Goal: Task Accomplishment & Management: Complete application form

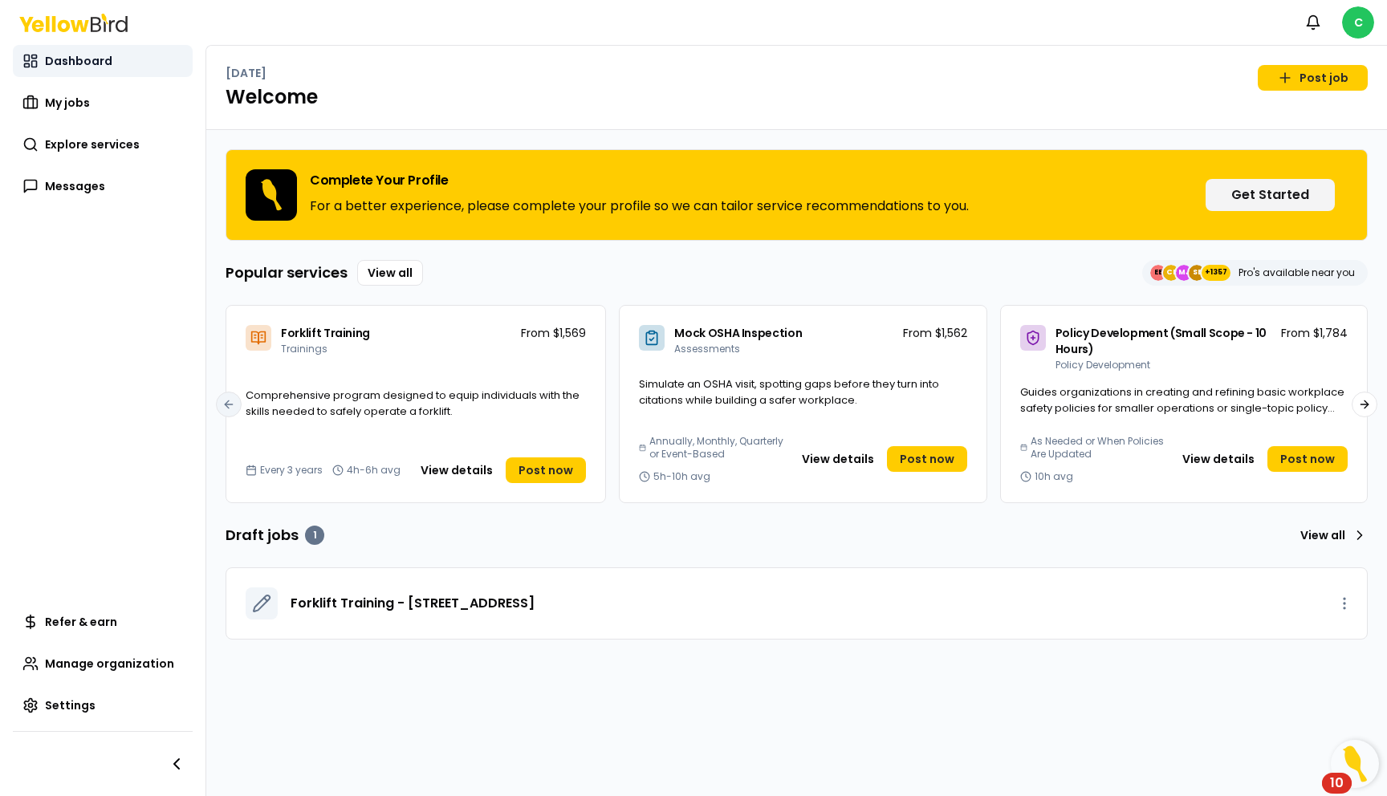
click at [65, 63] on span "Dashboard" at bounding box center [78, 61] width 67 height 16
click at [57, 100] on span "My jobs" at bounding box center [67, 103] width 45 height 16
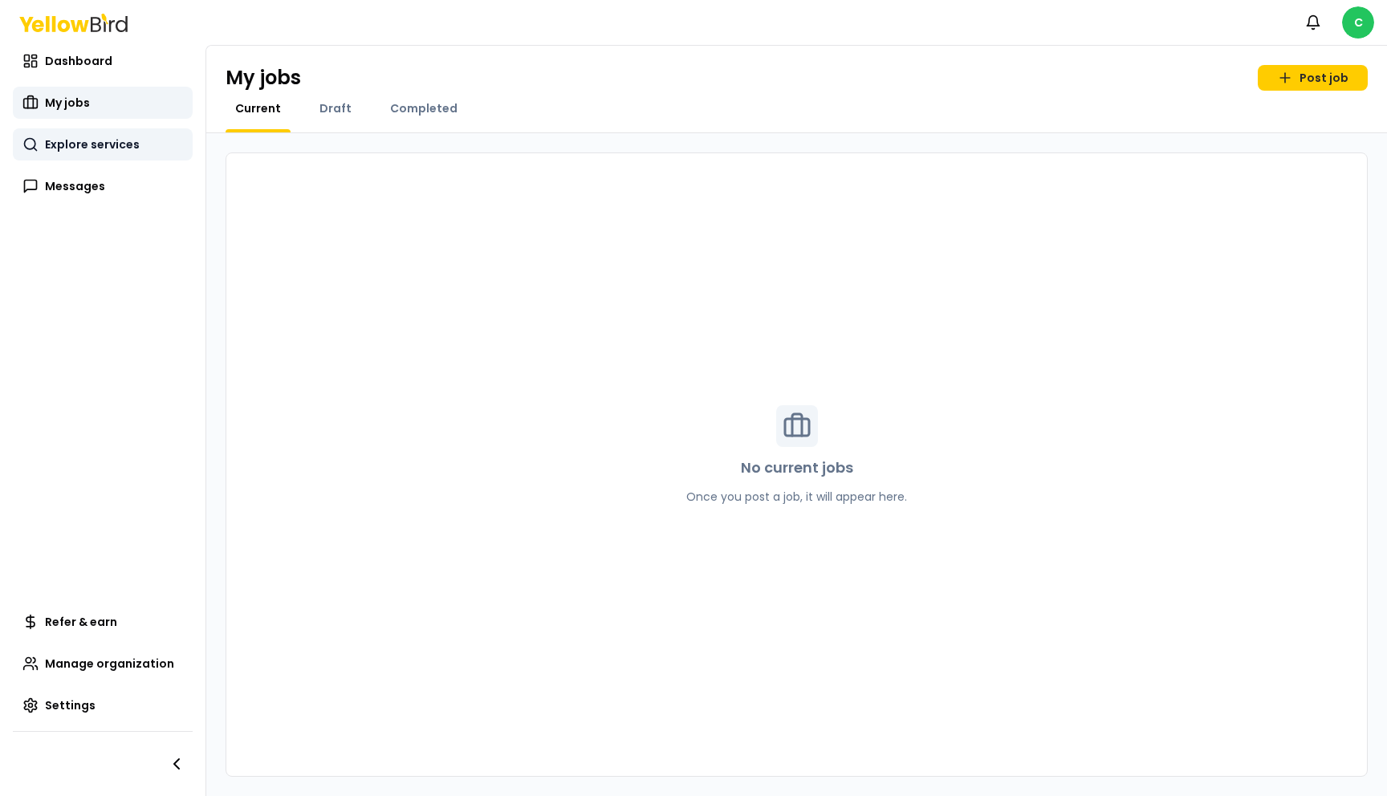
click at [66, 138] on span "Explore services" at bounding box center [92, 144] width 95 height 16
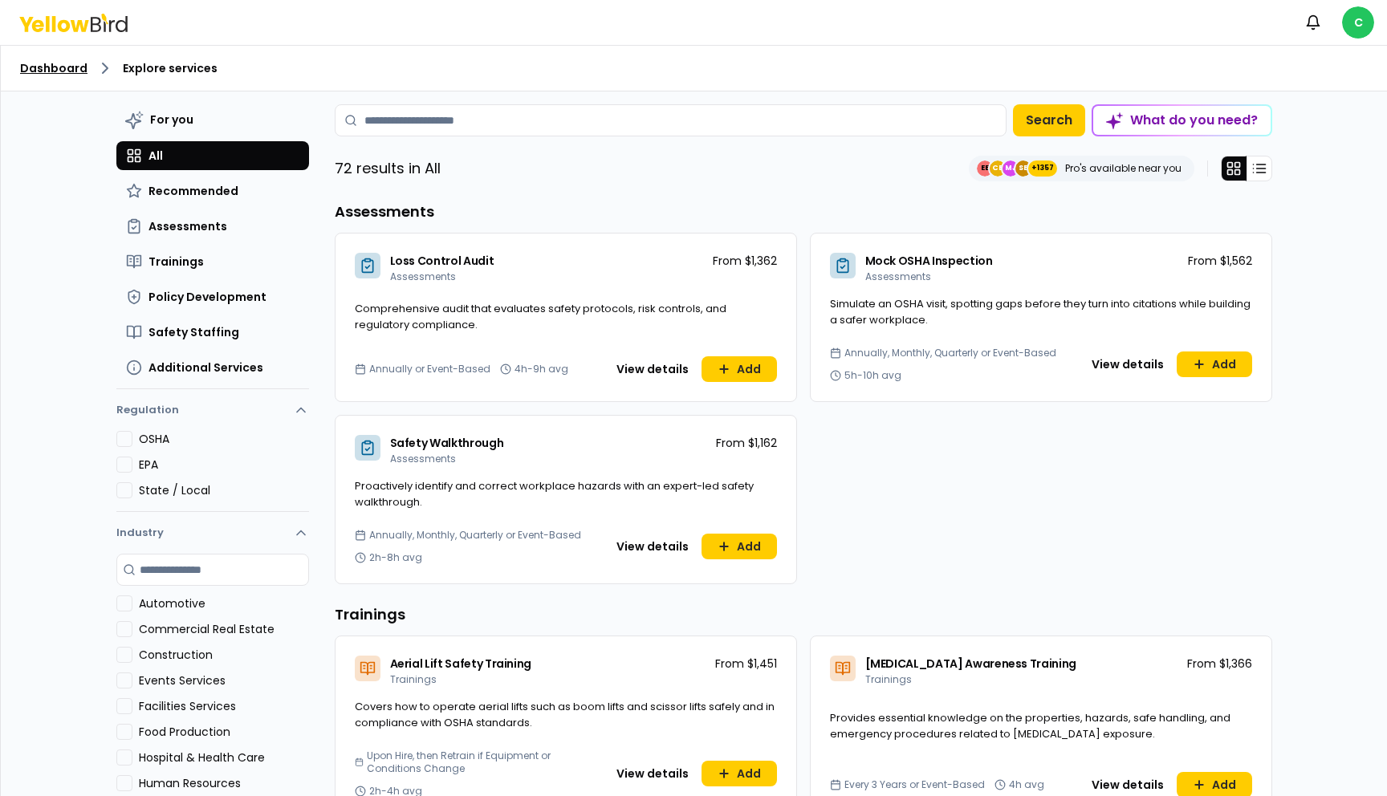
click at [71, 68] on link "Dashboard" at bounding box center [53, 68] width 67 height 16
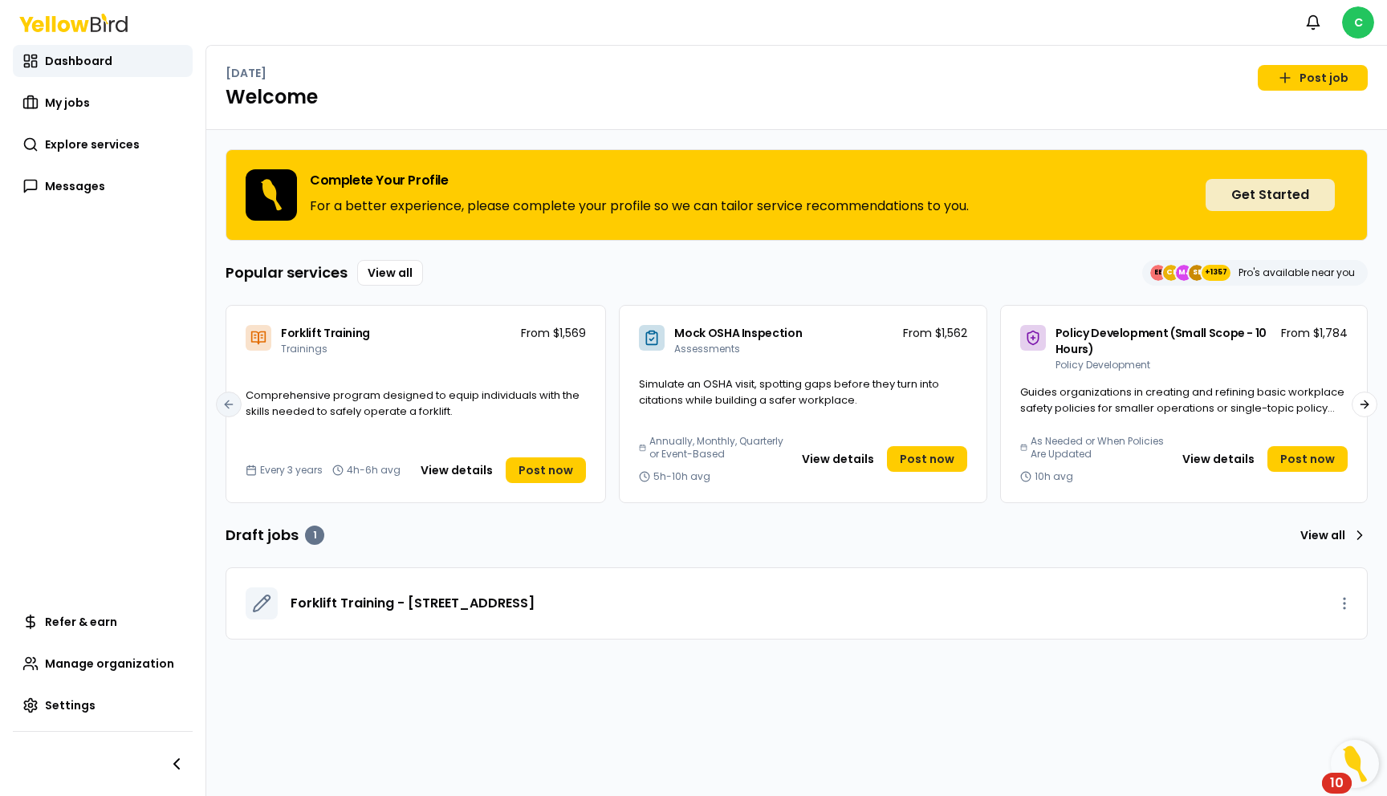
click at [1264, 193] on button "Get Started" at bounding box center [1269, 195] width 129 height 32
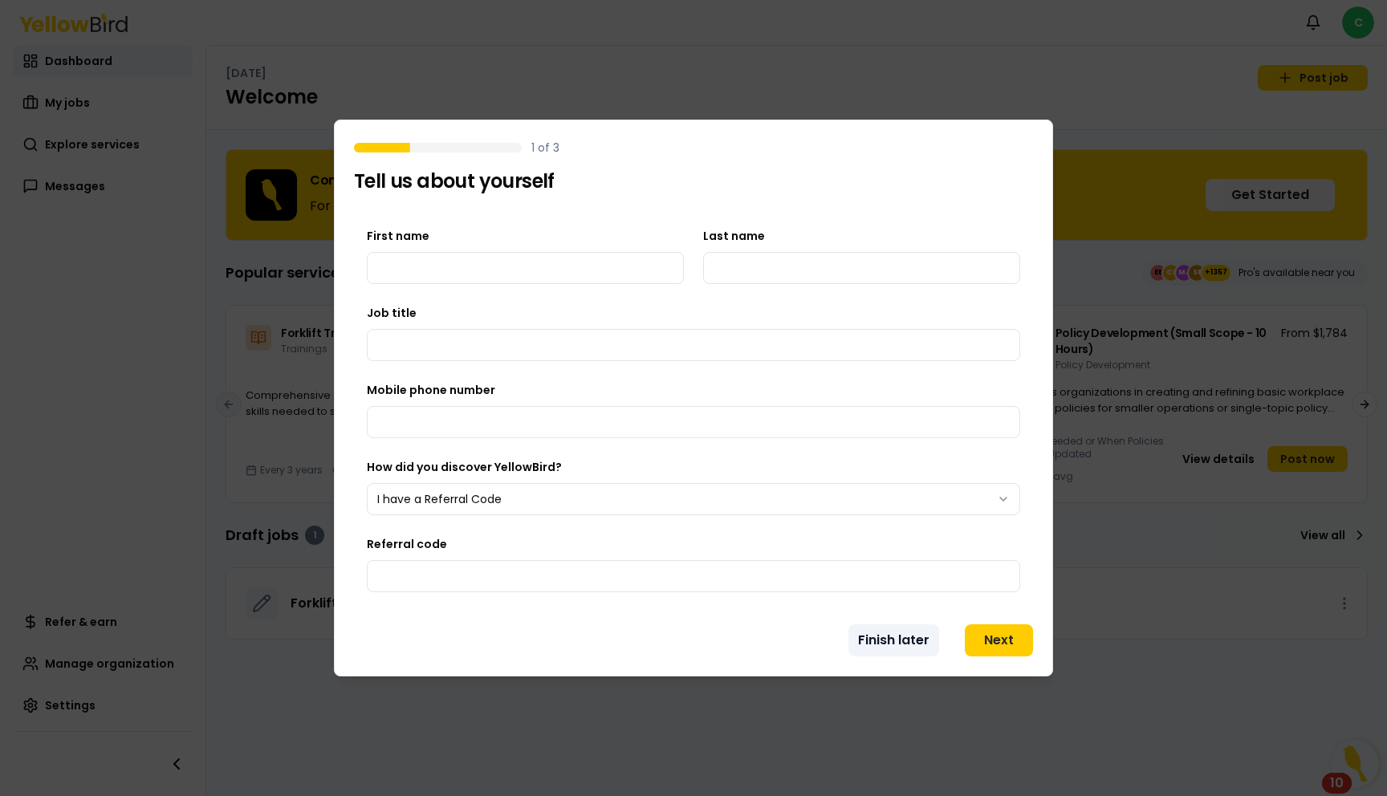
click at [908, 653] on button "Finish later" at bounding box center [893, 640] width 91 height 32
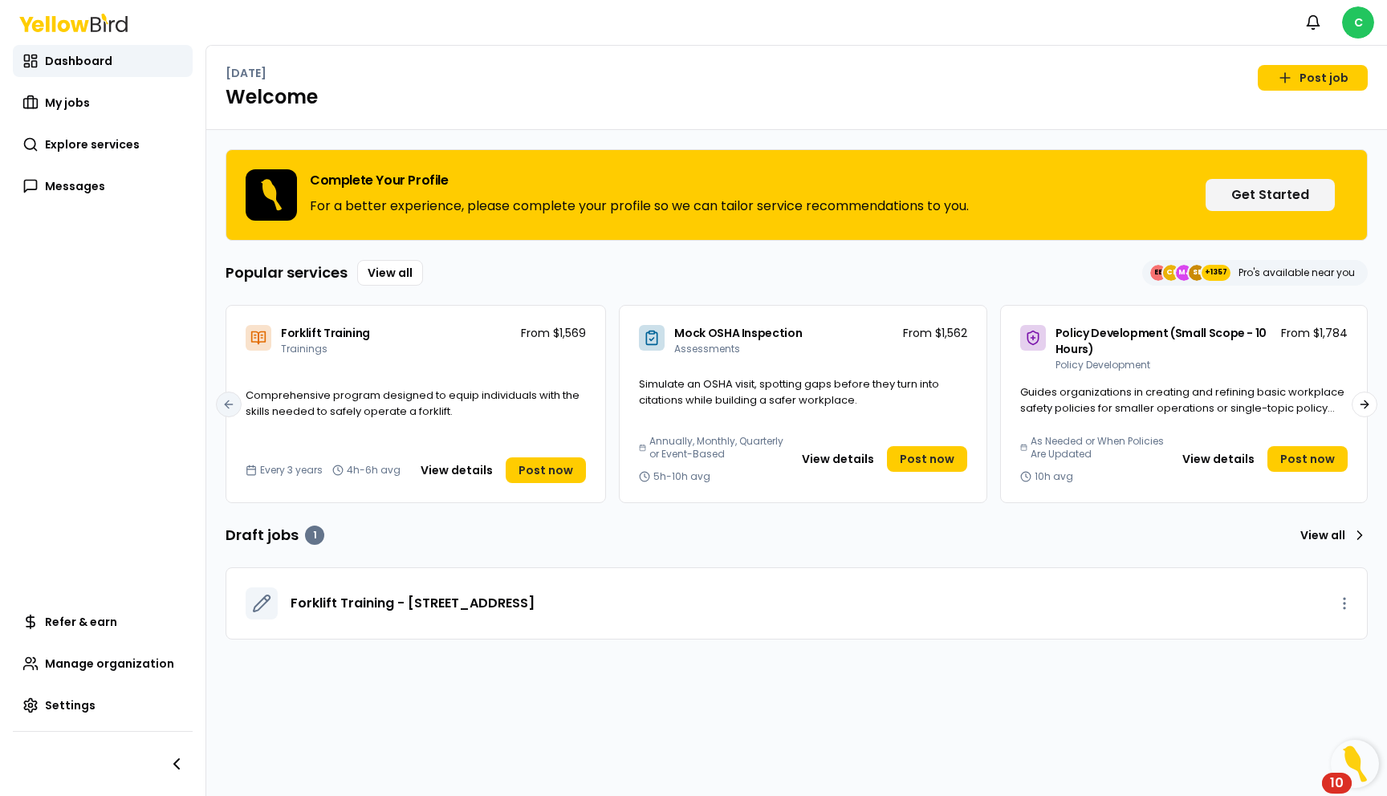
click at [1258, 271] on p "Pro's available near you" at bounding box center [1296, 272] width 116 height 13
click at [1165, 272] on span "EE" at bounding box center [1158, 273] width 16 height 16
click at [1213, 270] on span "+1357" at bounding box center [1216, 273] width 22 height 16
click at [256, 609] on icon at bounding box center [261, 603] width 19 height 19
click at [259, 601] on icon at bounding box center [262, 604] width 16 height 16
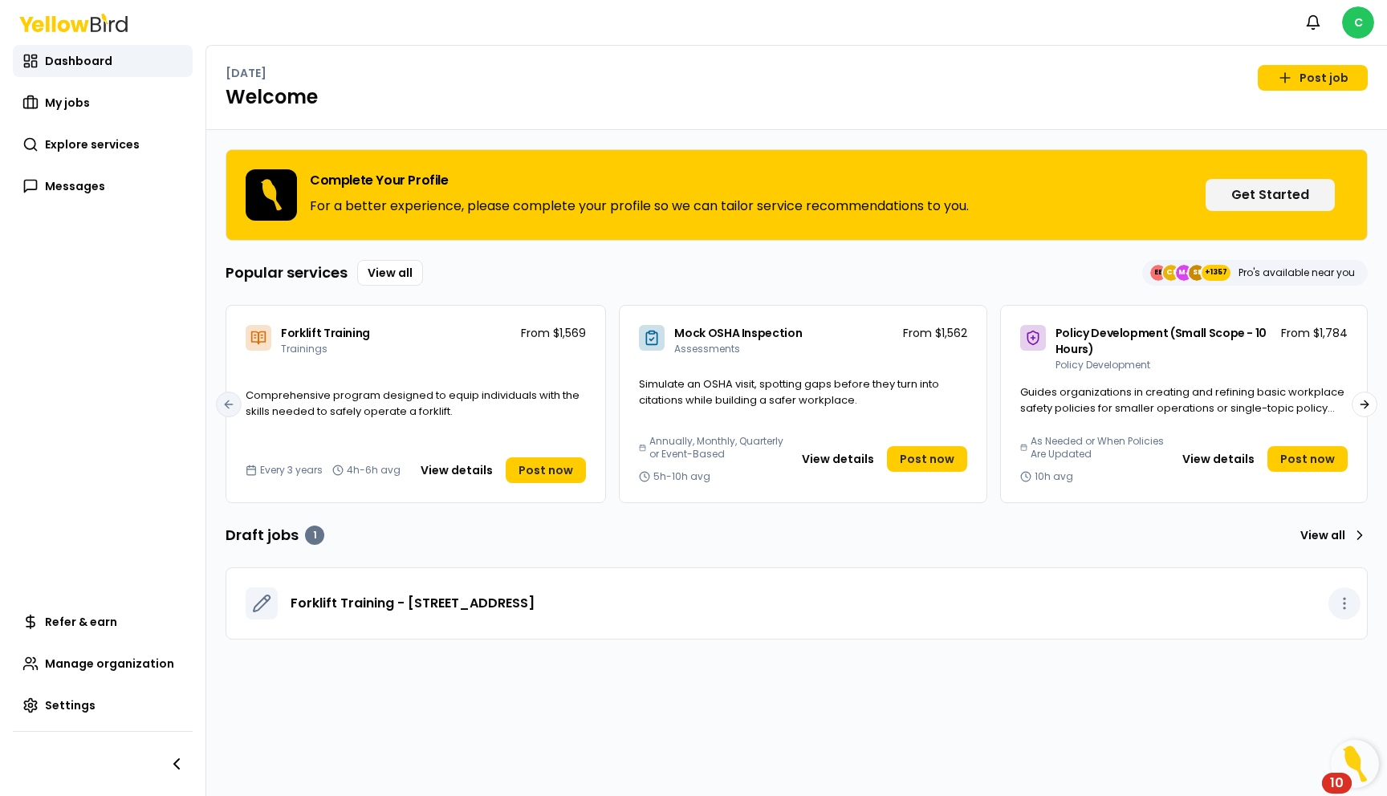
click at [1340, 600] on icon "button" at bounding box center [1344, 604] width 16 height 16
click at [1303, 664] on div "Delete draft" at bounding box center [1309, 665] width 95 height 26
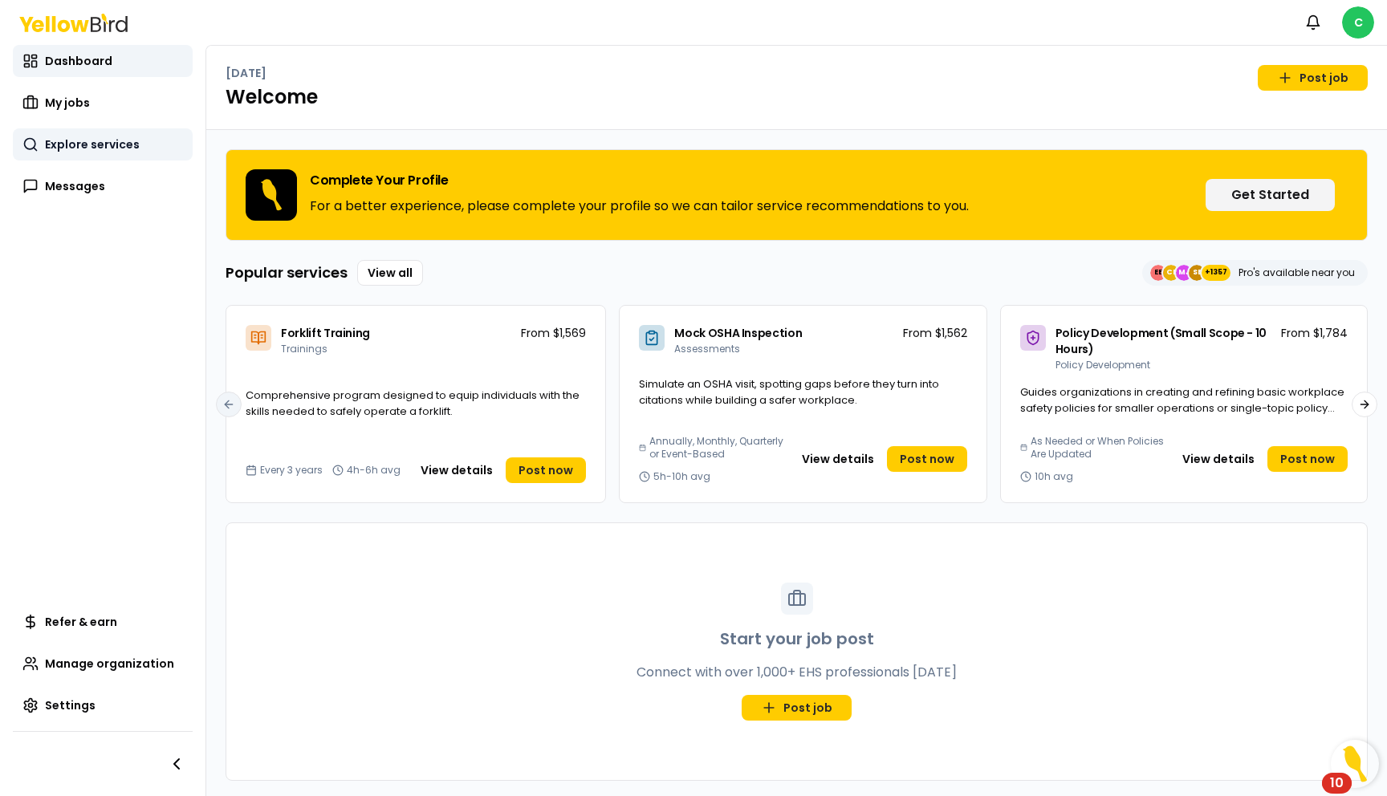
click at [81, 131] on link "Explore services" at bounding box center [103, 144] width 180 height 32
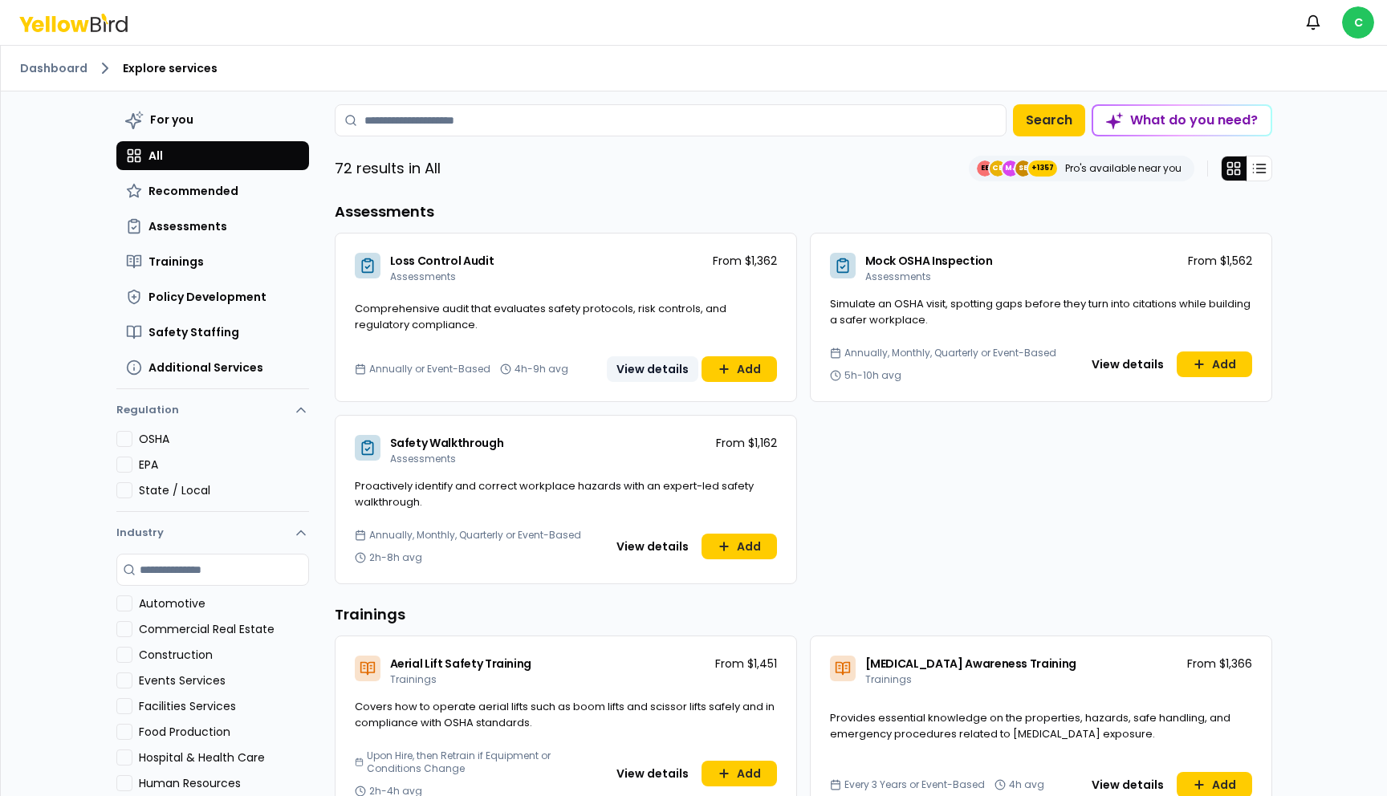
click at [649, 368] on button "View details" at bounding box center [652, 369] width 91 height 26
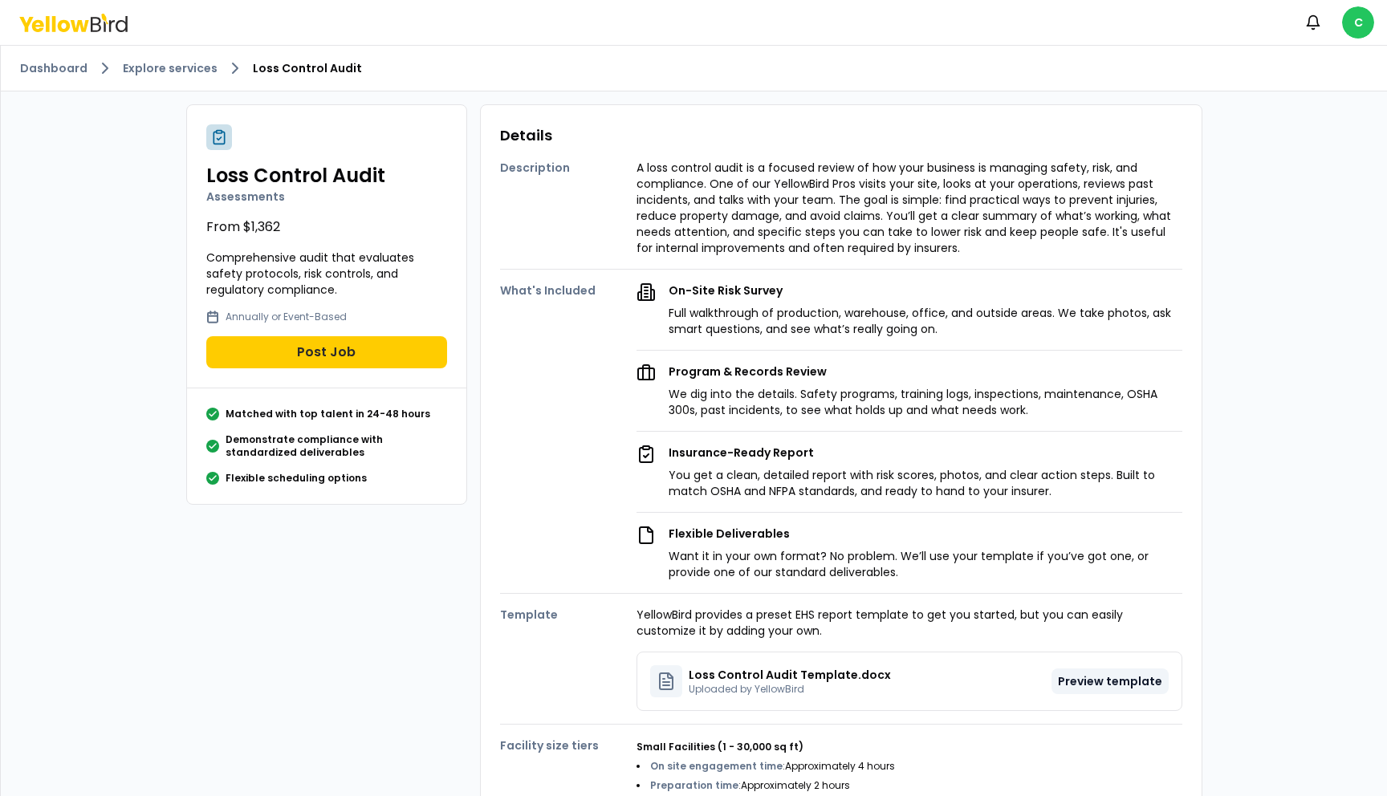
click at [1094, 677] on button "Preview template" at bounding box center [1109, 682] width 117 height 26
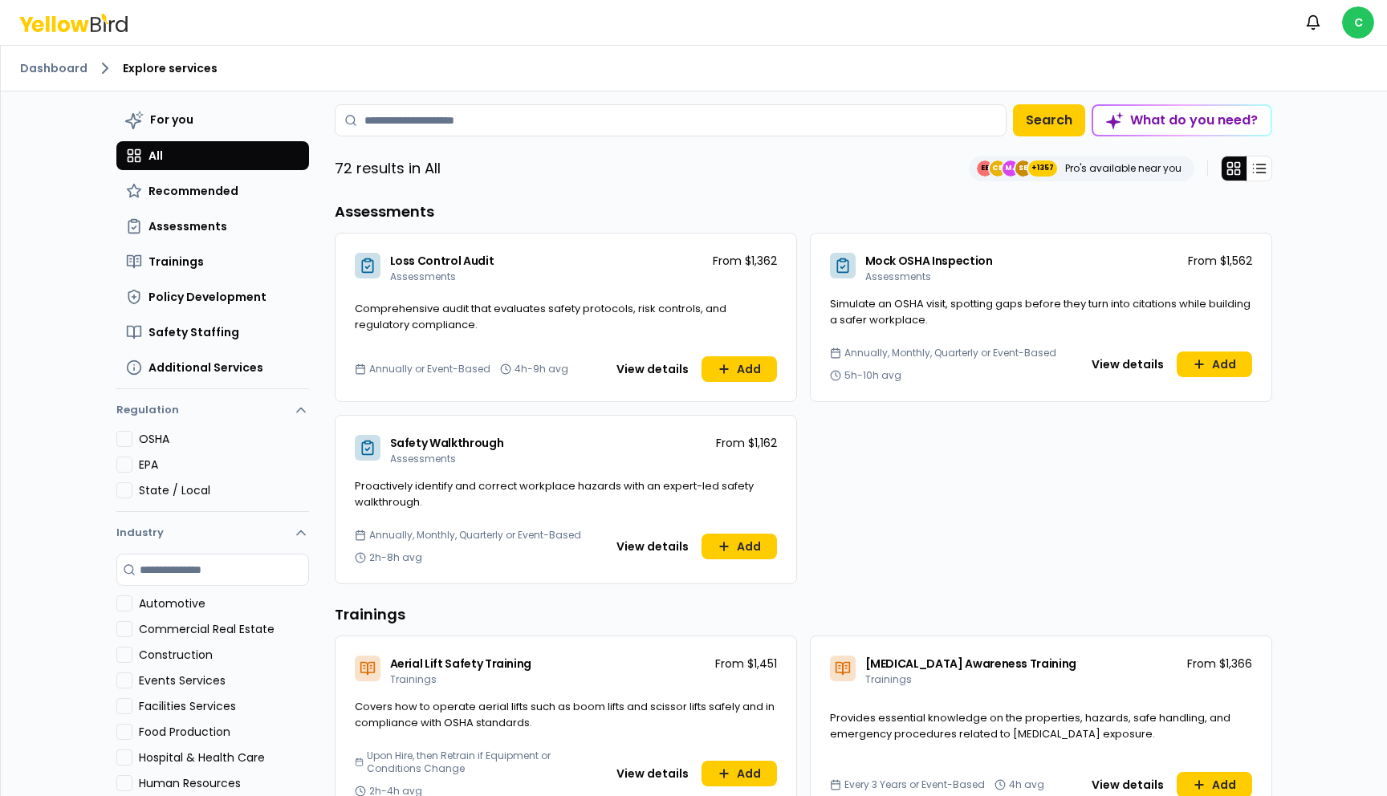
click at [141, 79] on div "Dashboard Explore services" at bounding box center [694, 69] width 1386 height 46
click at [144, 75] on span "Explore services" at bounding box center [170, 68] width 95 height 16
click at [152, 69] on span "Explore services" at bounding box center [170, 68] width 95 height 16
click at [485, 129] on input at bounding box center [671, 120] width 672 height 32
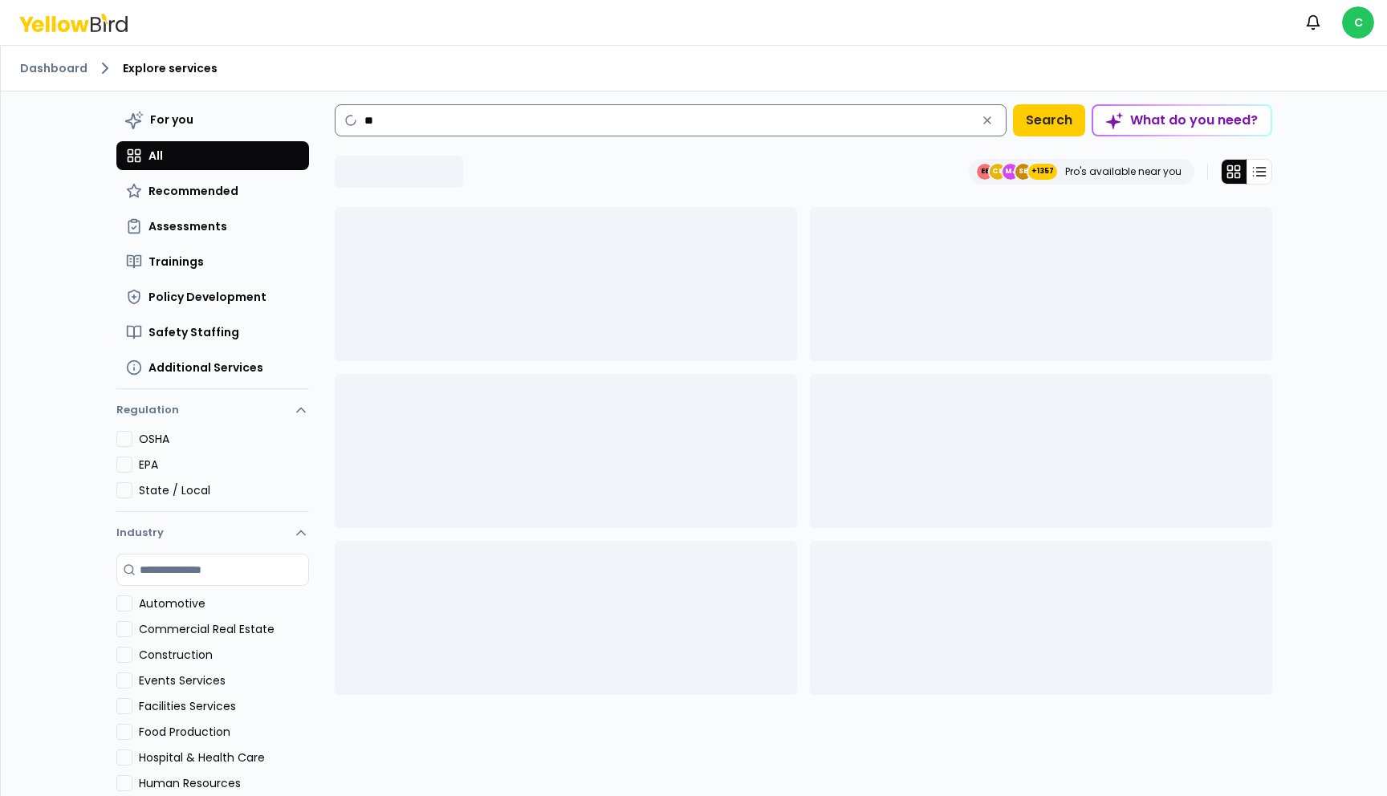
type input "*"
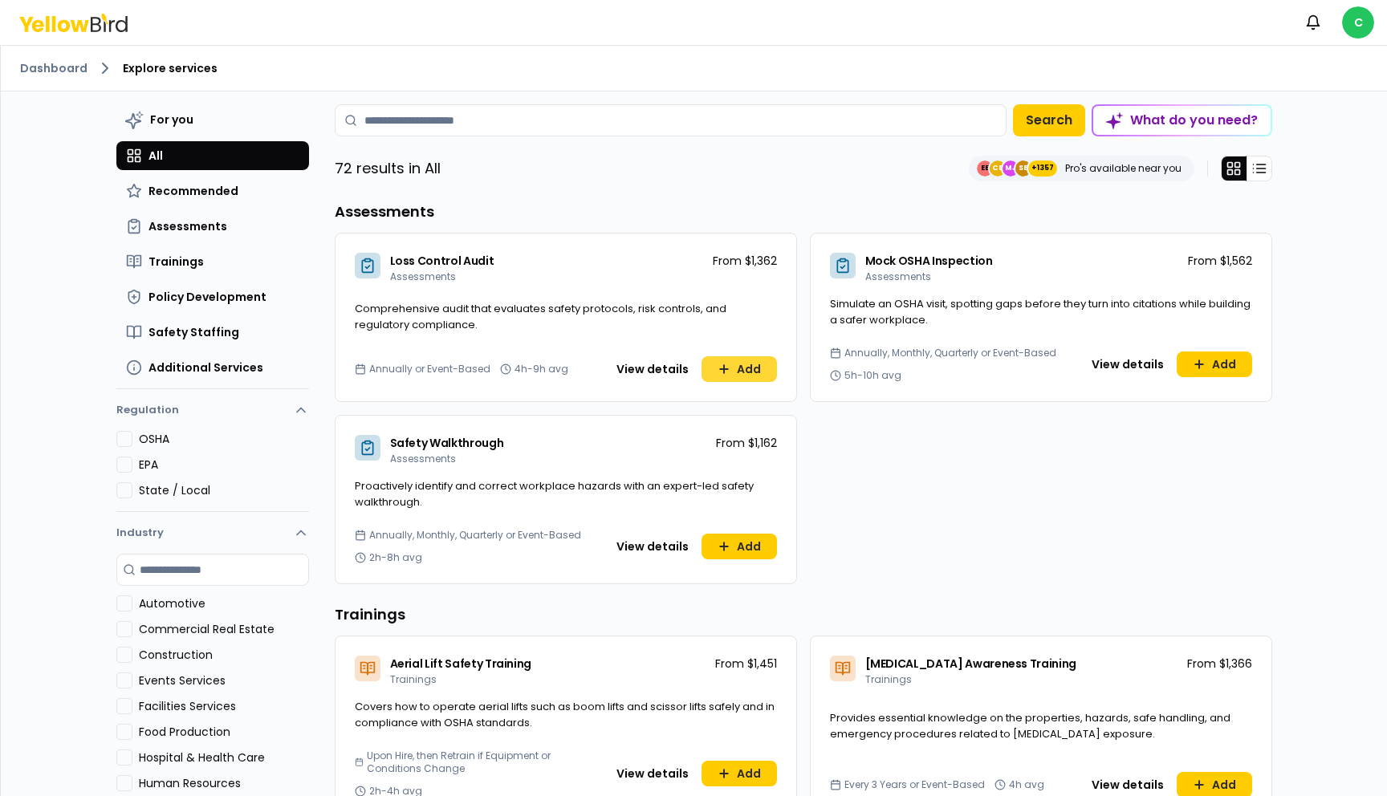
click at [719, 365] on icon at bounding box center [723, 369] width 13 height 13
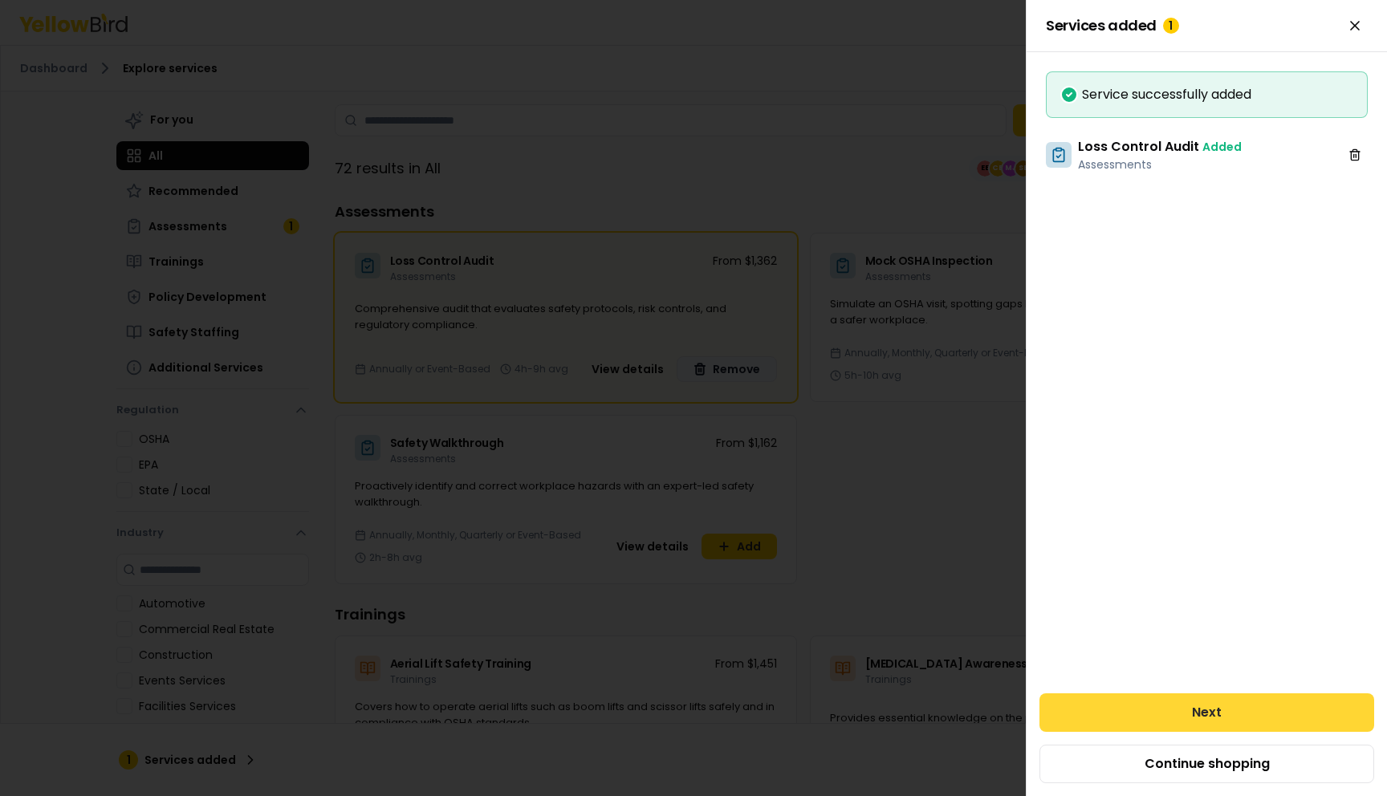
click at [1136, 710] on button "Next" at bounding box center [1206, 712] width 335 height 39
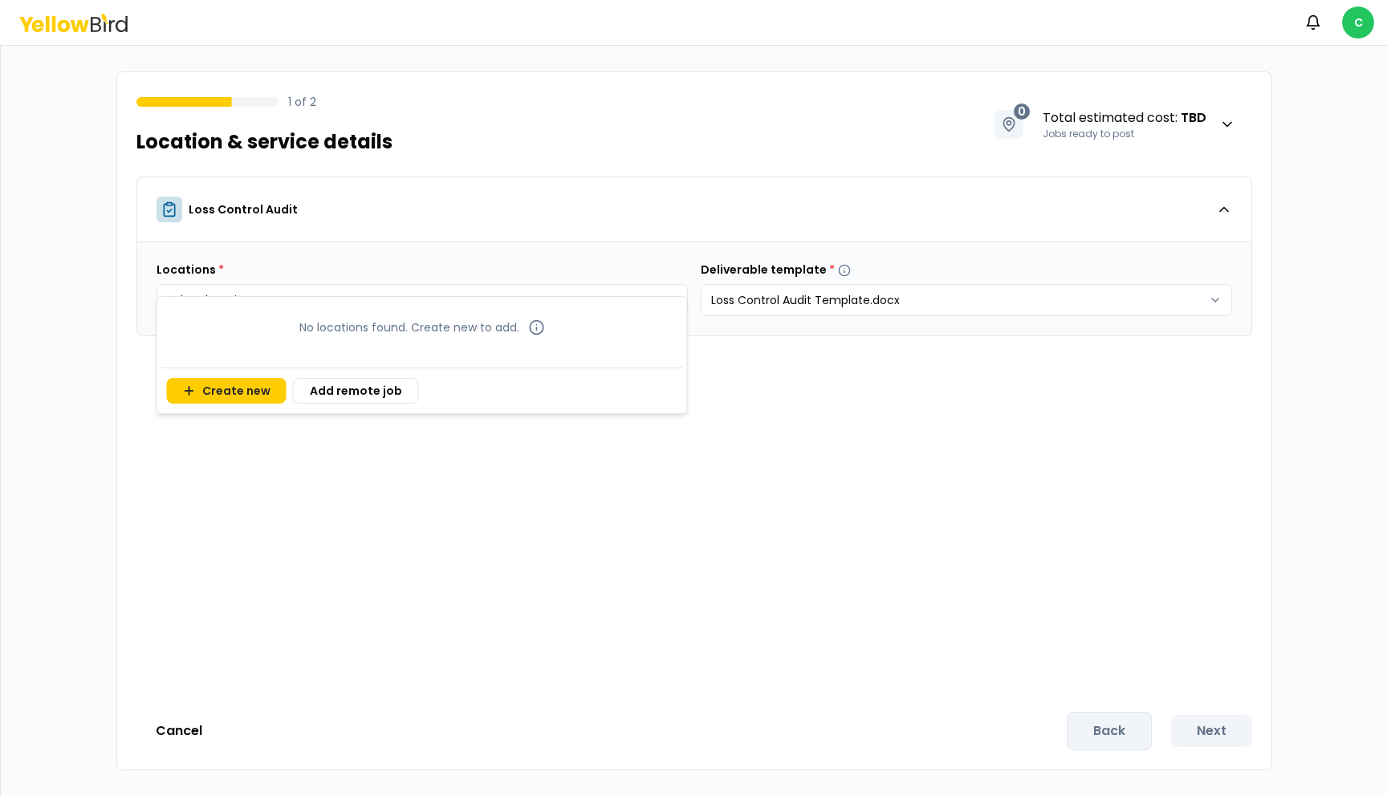
click at [492, 296] on body "Notifications C 1 of 2 Location & service details 0 Total estimated cost : TBD …" at bounding box center [693, 398] width 1387 height 796
click at [254, 390] on button "Create new" at bounding box center [227, 391] width 120 height 26
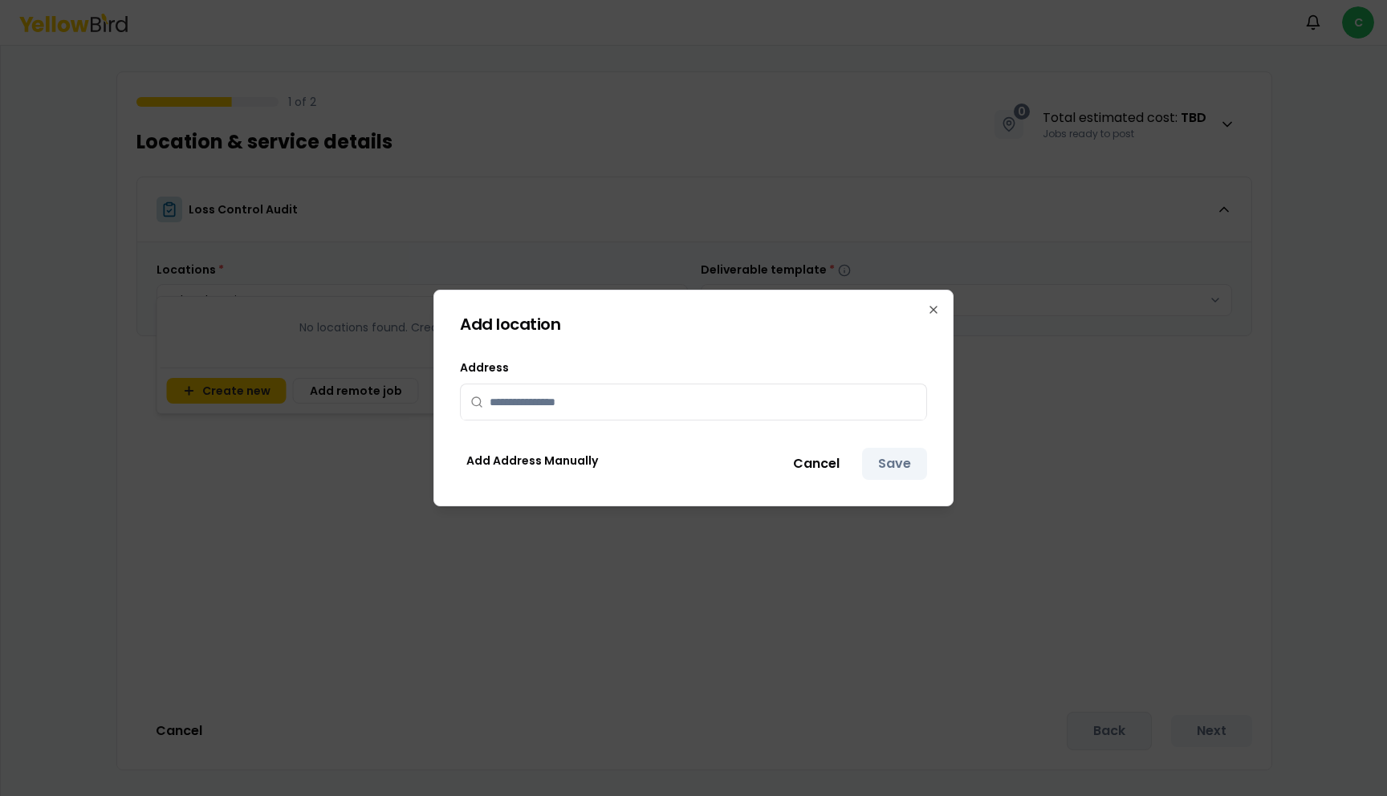
click at [509, 410] on input "text" at bounding box center [703, 401] width 427 height 35
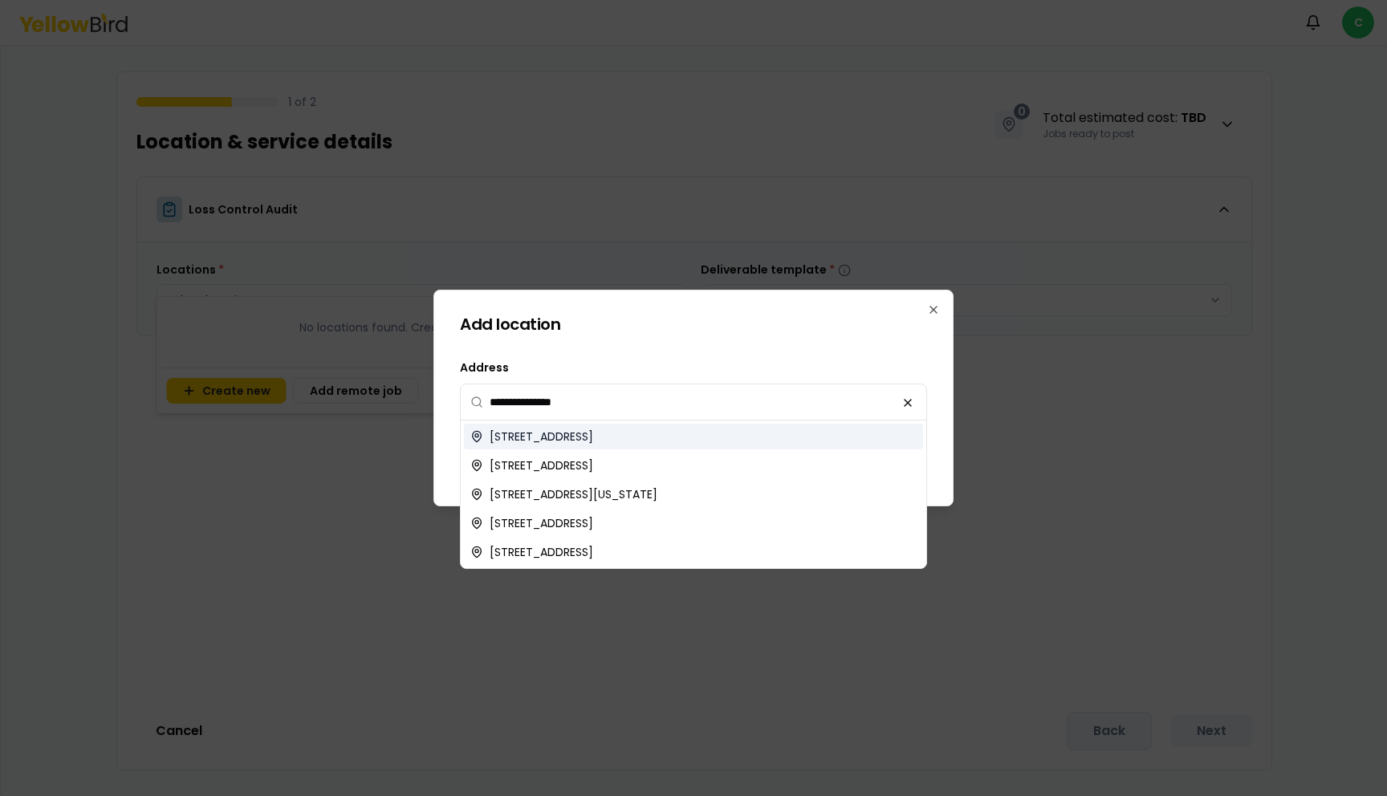
click at [538, 440] on span "[STREET_ADDRESS]" at bounding box center [542, 437] width 104 height 16
type input "**********"
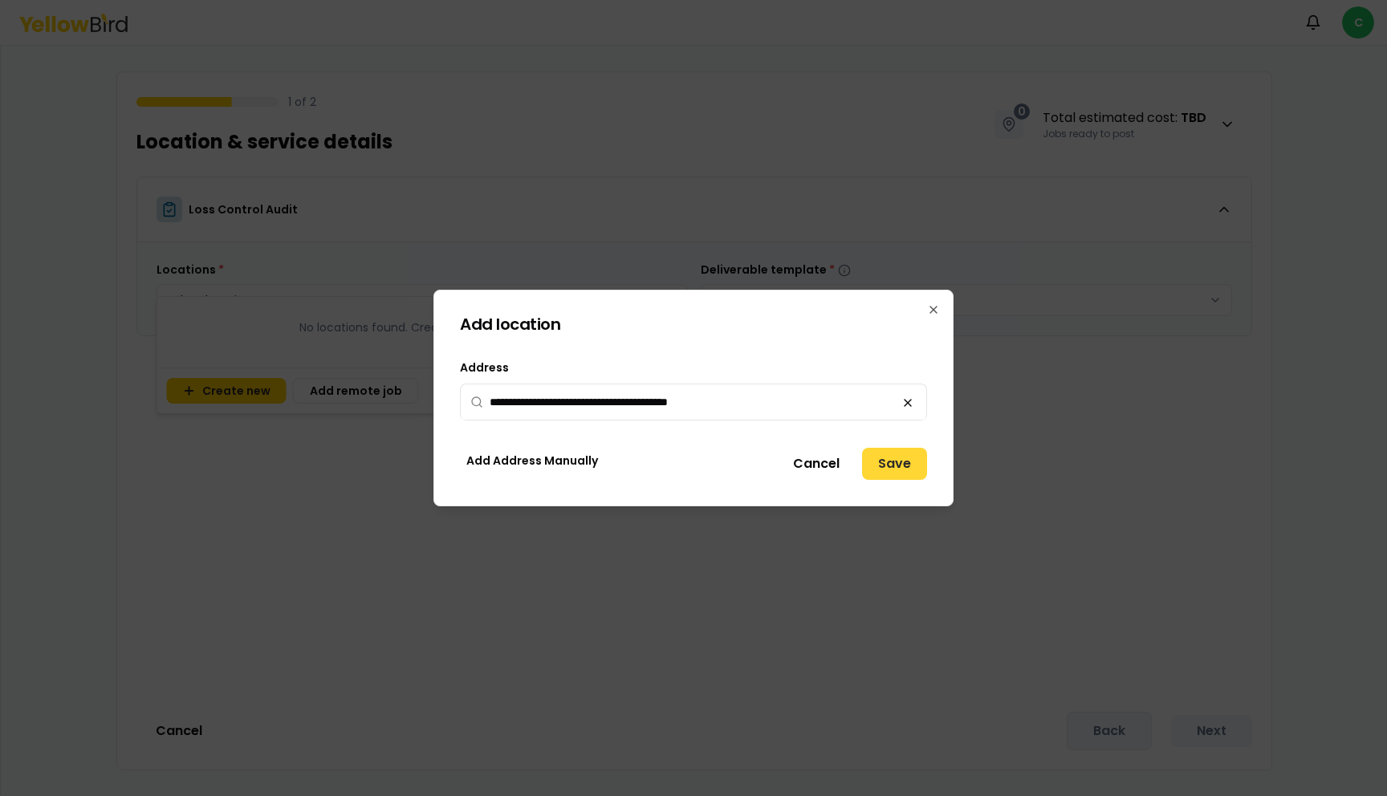
click at [888, 474] on button "Save" at bounding box center [894, 464] width 65 height 32
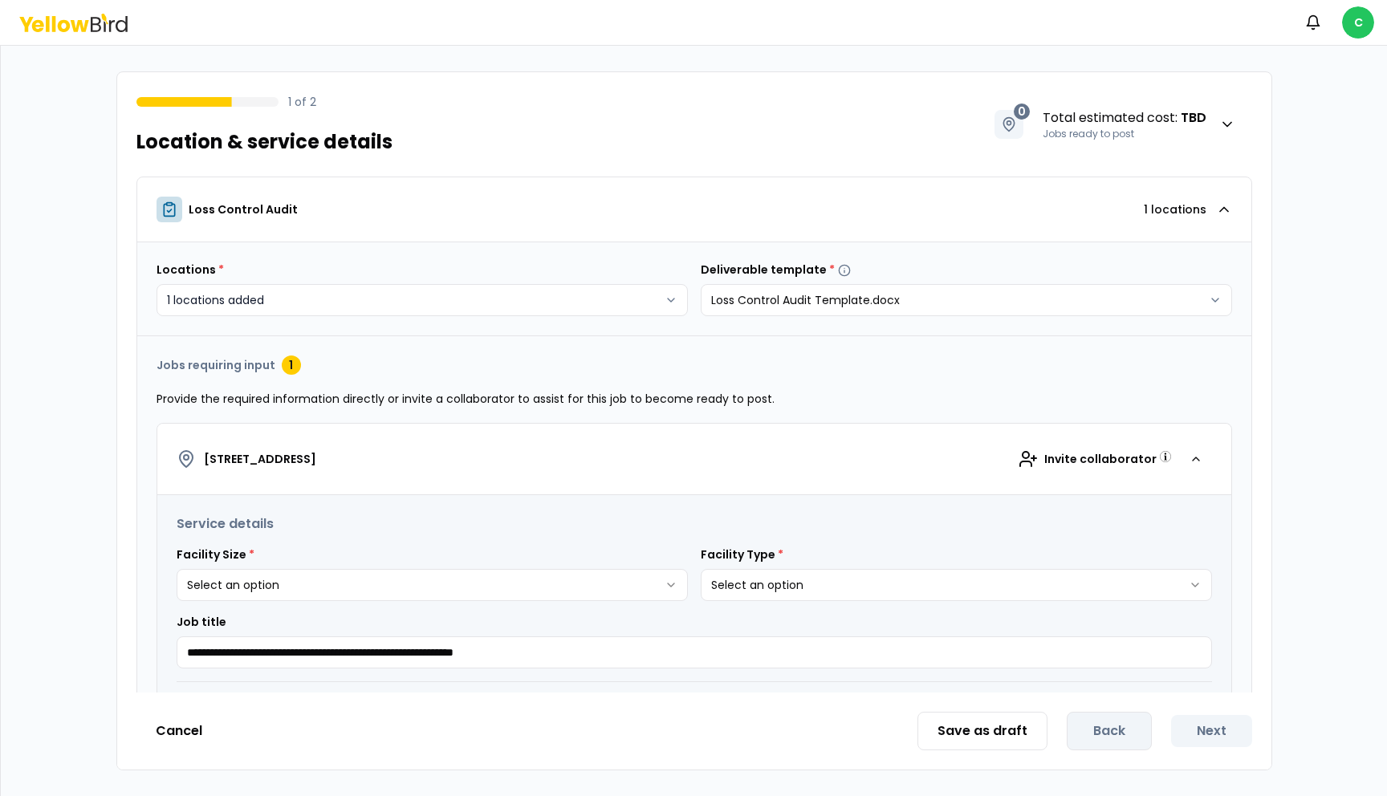
click at [381, 305] on body "**********" at bounding box center [693, 398] width 1387 height 796
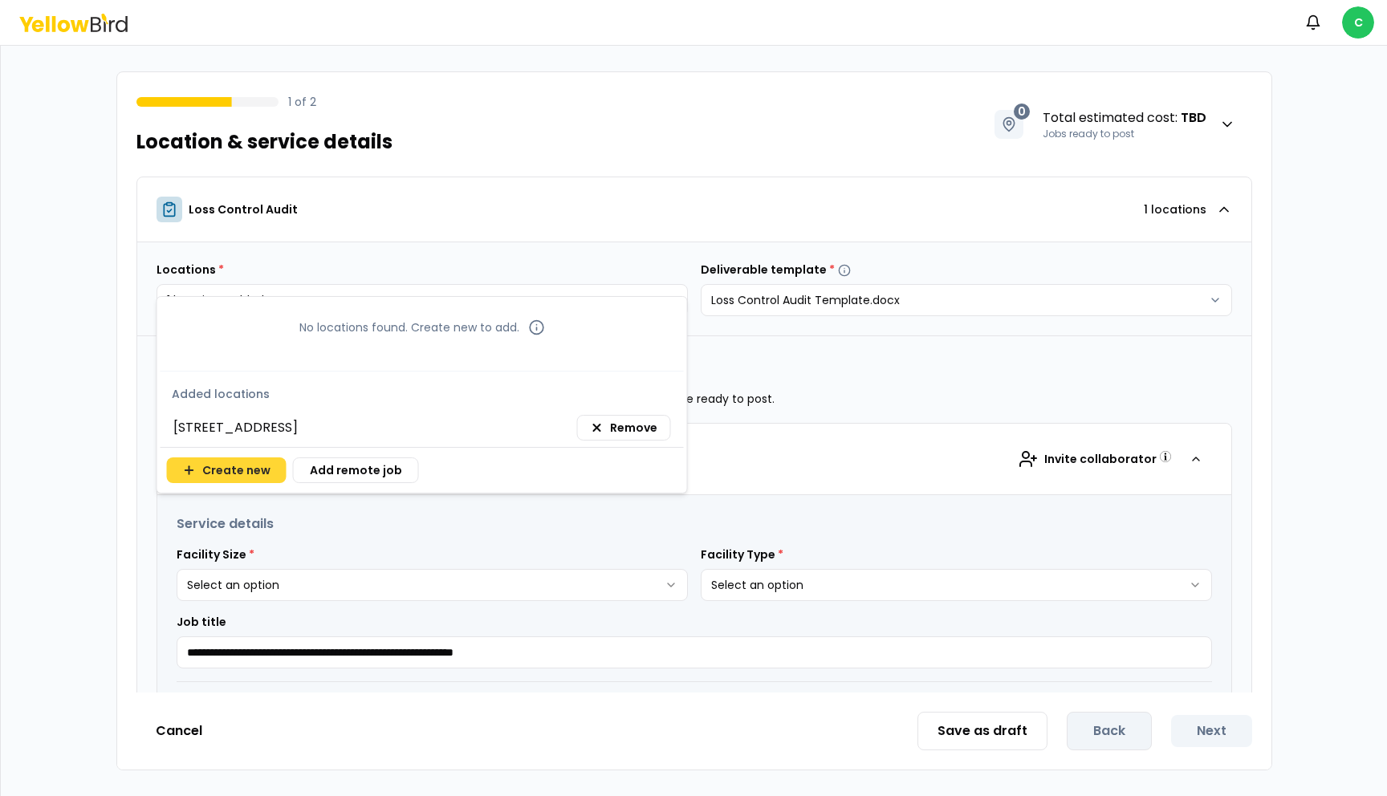
click at [237, 466] on button "Create new" at bounding box center [227, 470] width 120 height 26
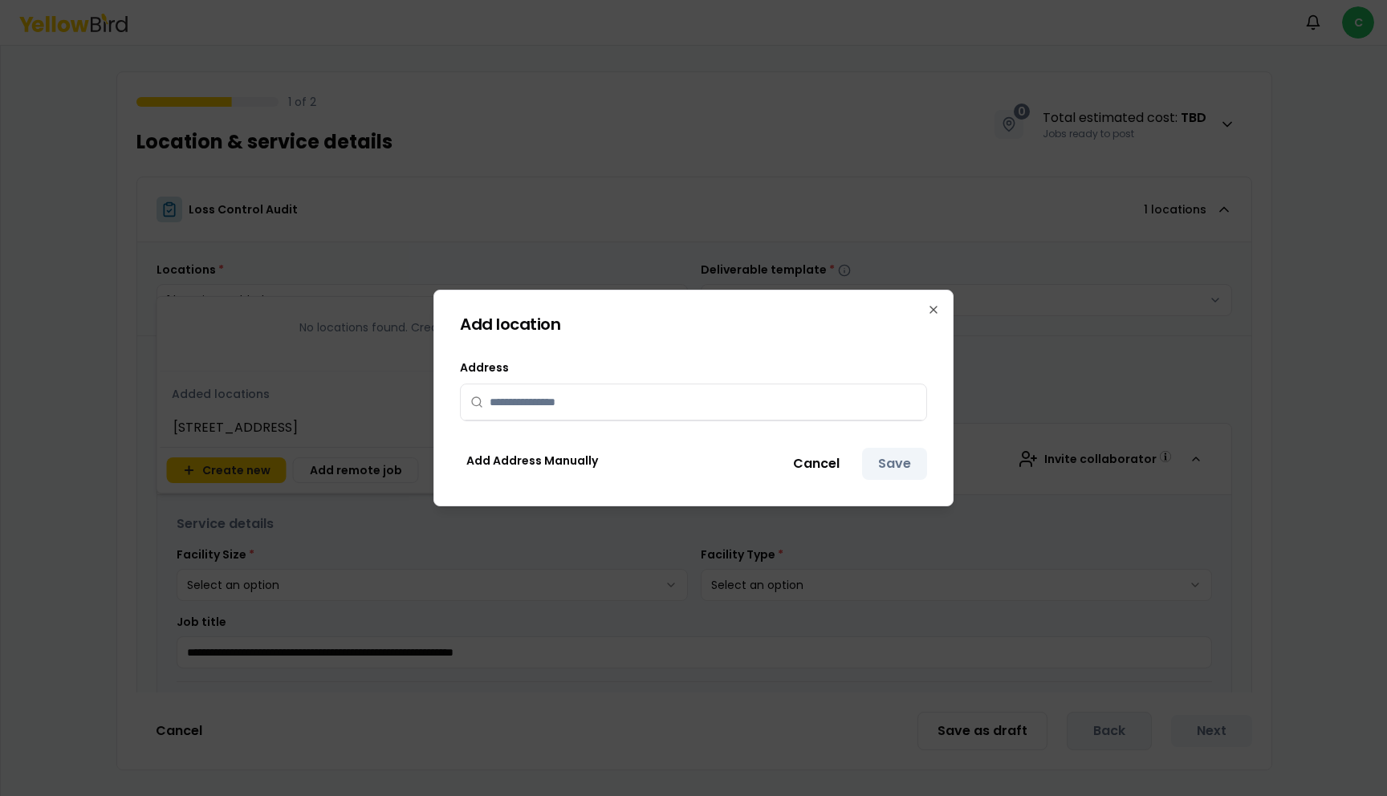
click at [510, 404] on input "text" at bounding box center [703, 401] width 427 height 35
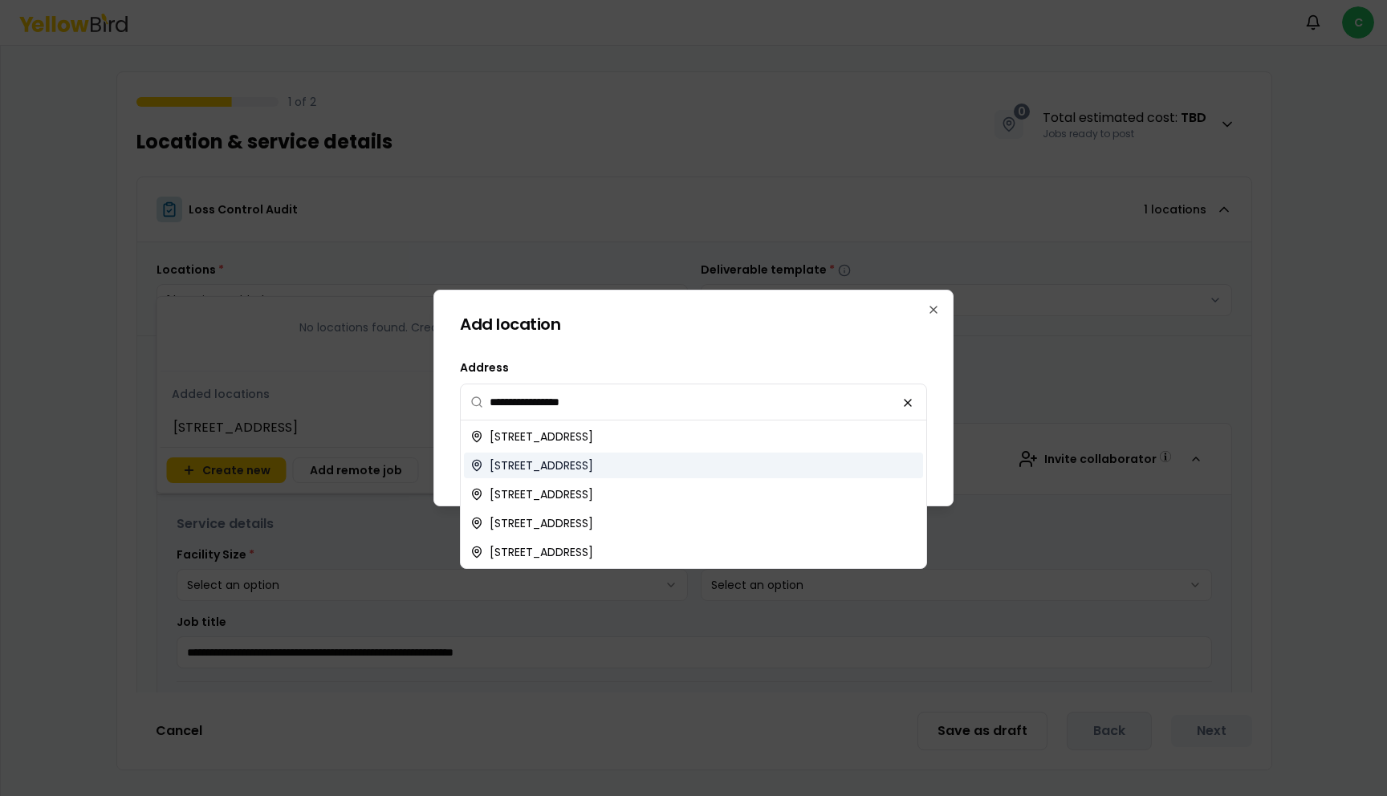
click at [534, 461] on span "[STREET_ADDRESS]" at bounding box center [542, 465] width 104 height 16
type input "**********"
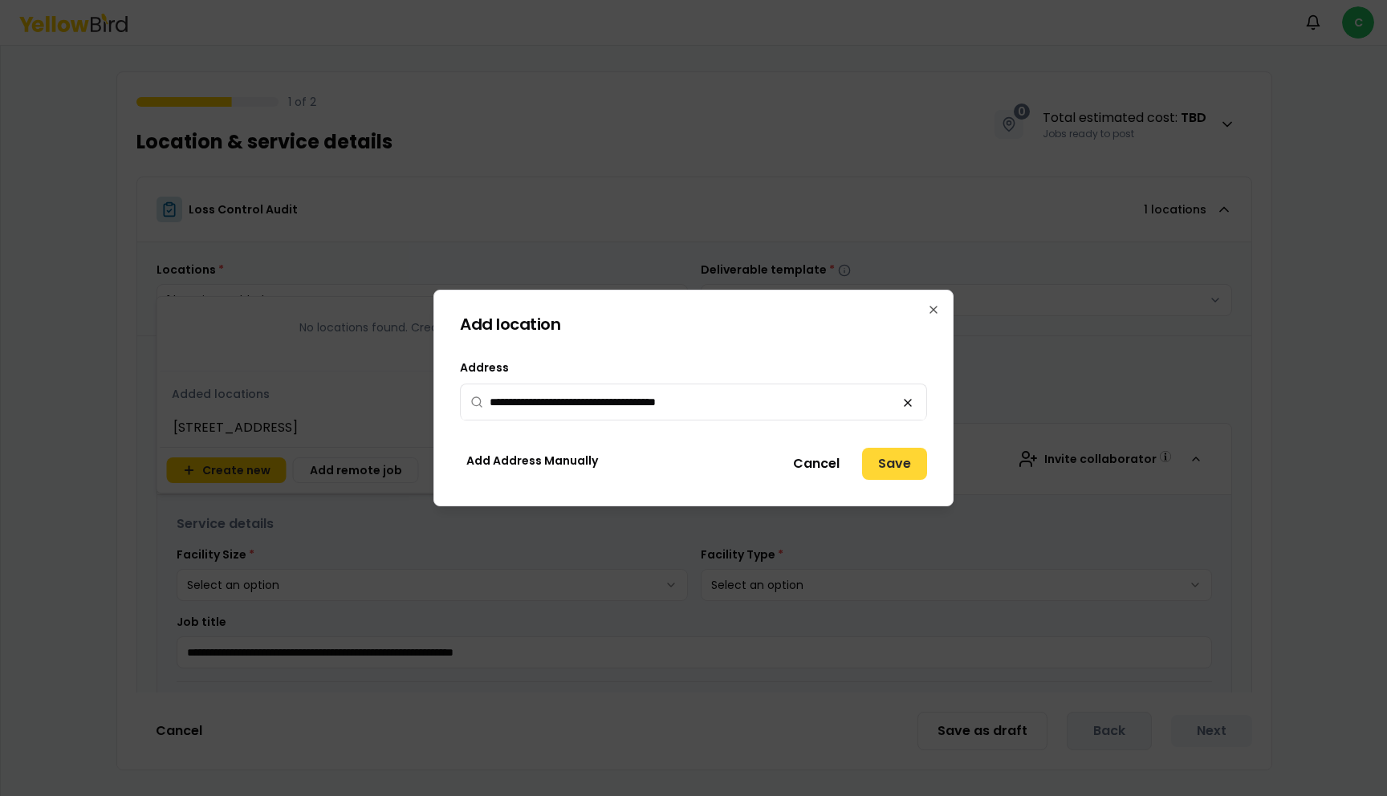
click at [896, 472] on button "Save" at bounding box center [894, 464] width 65 height 32
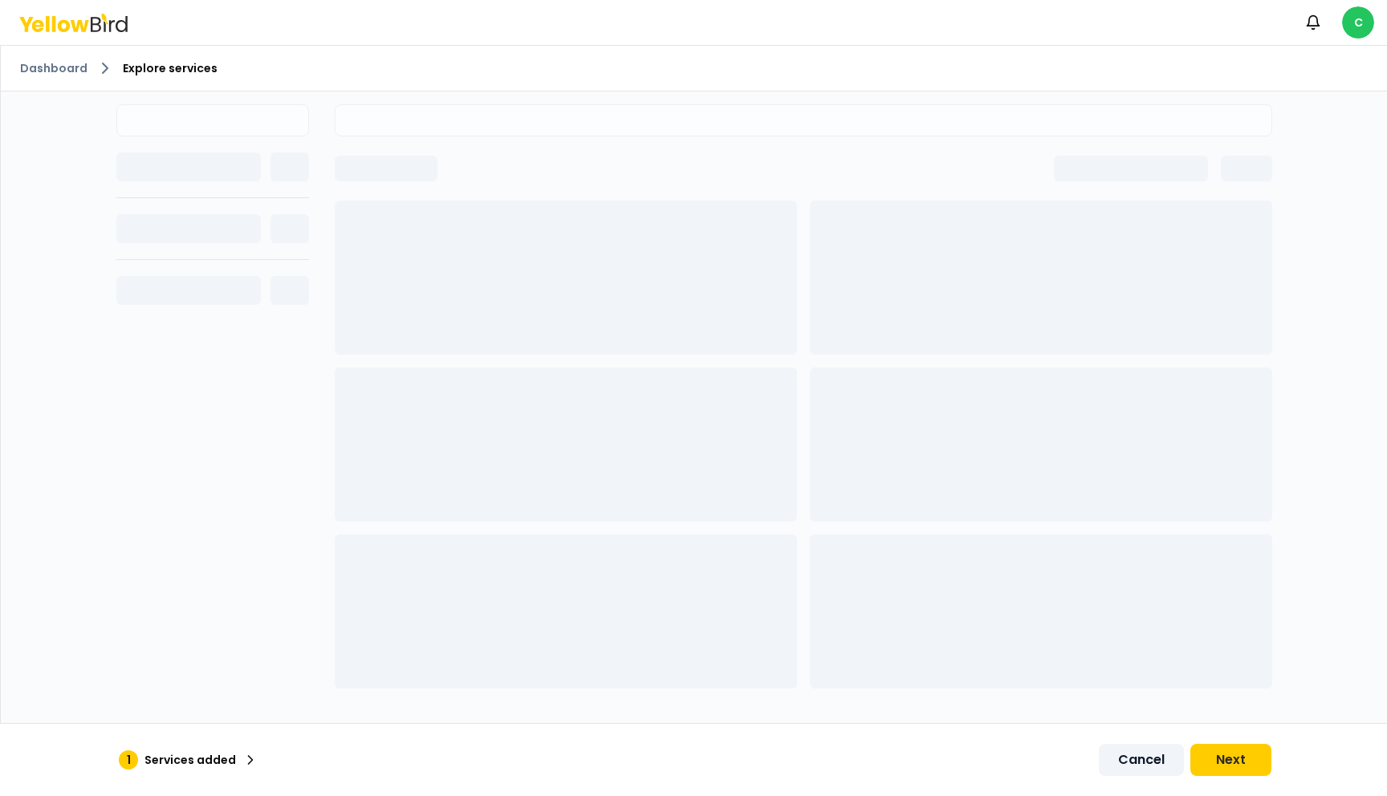
click at [1138, 758] on button "Cancel" at bounding box center [1141, 760] width 85 height 32
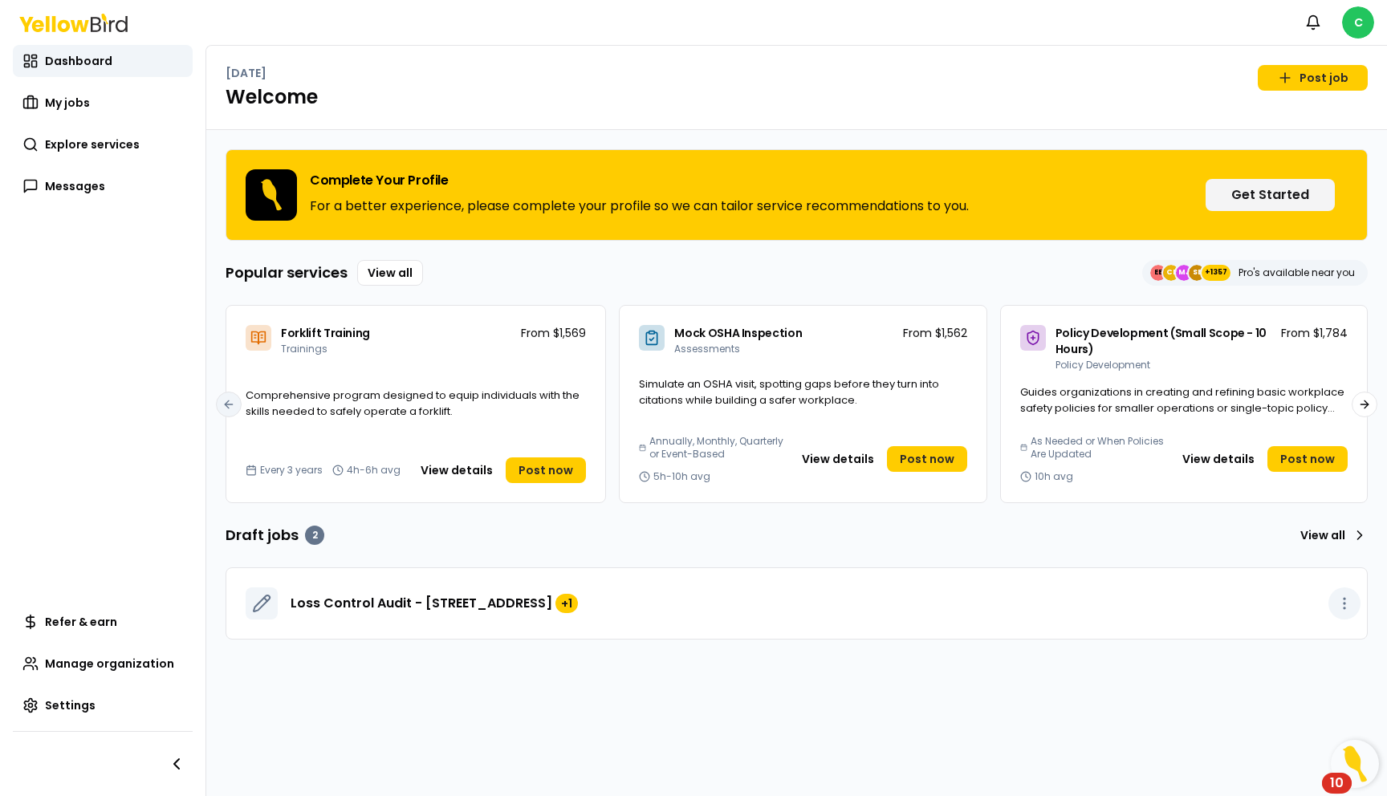
click at [1349, 601] on icon "button" at bounding box center [1344, 604] width 16 height 16
click at [1296, 661] on div "Delete draft" at bounding box center [1309, 665] width 95 height 26
